Goal: Find contact information: Obtain details needed to contact an individual or organization

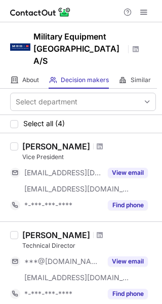
drag, startPoint x: 24, startPoint y: 133, endPoint x: 131, endPoint y: 139, distance: 107.1
click at [131, 141] on div "Mogens Rasmus Mogensen" at bounding box center [89, 146] width 134 height 10
copy div "Mogens Rasmus Mogensen"
click at [89, 153] on div "Vice President" at bounding box center [89, 157] width 134 height 9
drag, startPoint x: 65, startPoint y: 145, endPoint x: 22, endPoint y: 145, distance: 43.6
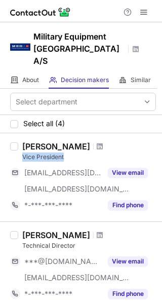
click at [22, 145] on div "Mogens Rasmus Mogensen Vice President ***@mvb.net ***@med.dk View email *-***-*…" at bounding box center [87, 177] width 138 height 72
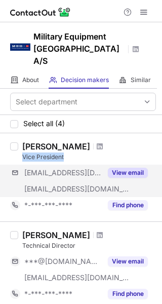
copy div "Vice President"
click at [119, 168] on button "View email" at bounding box center [128, 173] width 40 height 10
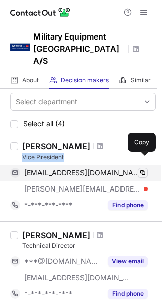
click at [143, 169] on span at bounding box center [143, 173] width 8 height 8
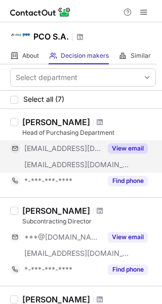
click at [128, 151] on button "View email" at bounding box center [128, 148] width 40 height 10
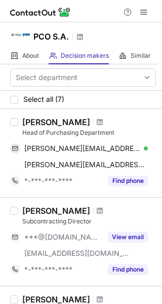
drag, startPoint x: 22, startPoint y: 122, endPoint x: 94, endPoint y: 125, distance: 72.0
click at [90, 125] on div "Iwona Jastrzebska" at bounding box center [56, 122] width 68 height 10
copy div "Iwona Jastrzebska"
click at [127, 130] on div "Head of Purchasing Department" at bounding box center [89, 132] width 134 height 9
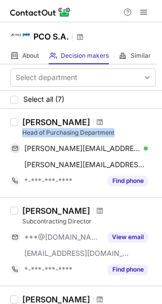
drag, startPoint x: 122, startPoint y: 130, endPoint x: 23, endPoint y: 131, distance: 98.8
click at [23, 131] on div "Head of Purchasing Department" at bounding box center [89, 132] width 134 height 9
copy div "Head of Purchasing Department"
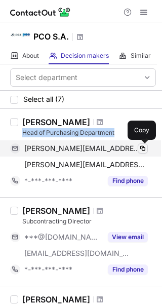
click at [142, 149] on span at bounding box center [143, 148] width 8 height 8
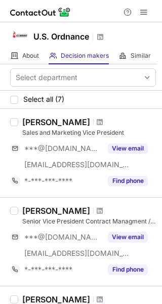
drag, startPoint x: 22, startPoint y: 121, endPoint x: 82, endPoint y: 117, distance: 59.9
click at [82, 117] on div "Stephan Helzer Sales and Marketing Vice President ***@hotmail.com ***@usord.com…" at bounding box center [81, 153] width 162 height 88
copy div "Stephan Helzer"
click at [138, 128] on div "Sales and Marketing Vice President" at bounding box center [89, 132] width 134 height 9
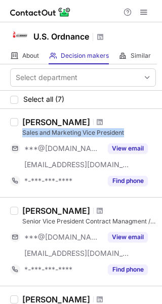
drag, startPoint x: 124, startPoint y: 134, endPoint x: 22, endPoint y: 135, distance: 101.9
click at [22, 135] on div "Sales and Marketing Vice President" at bounding box center [89, 132] width 134 height 9
copy div "Sales and Marketing Vice President"
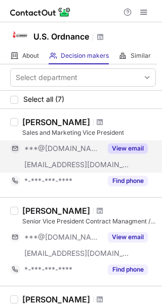
click at [134, 143] on div "View email" at bounding box center [125, 148] width 46 height 16
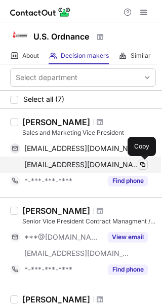
click at [143, 162] on span at bounding box center [143, 165] width 8 height 8
